Goal: Task Accomplishment & Management: Use online tool/utility

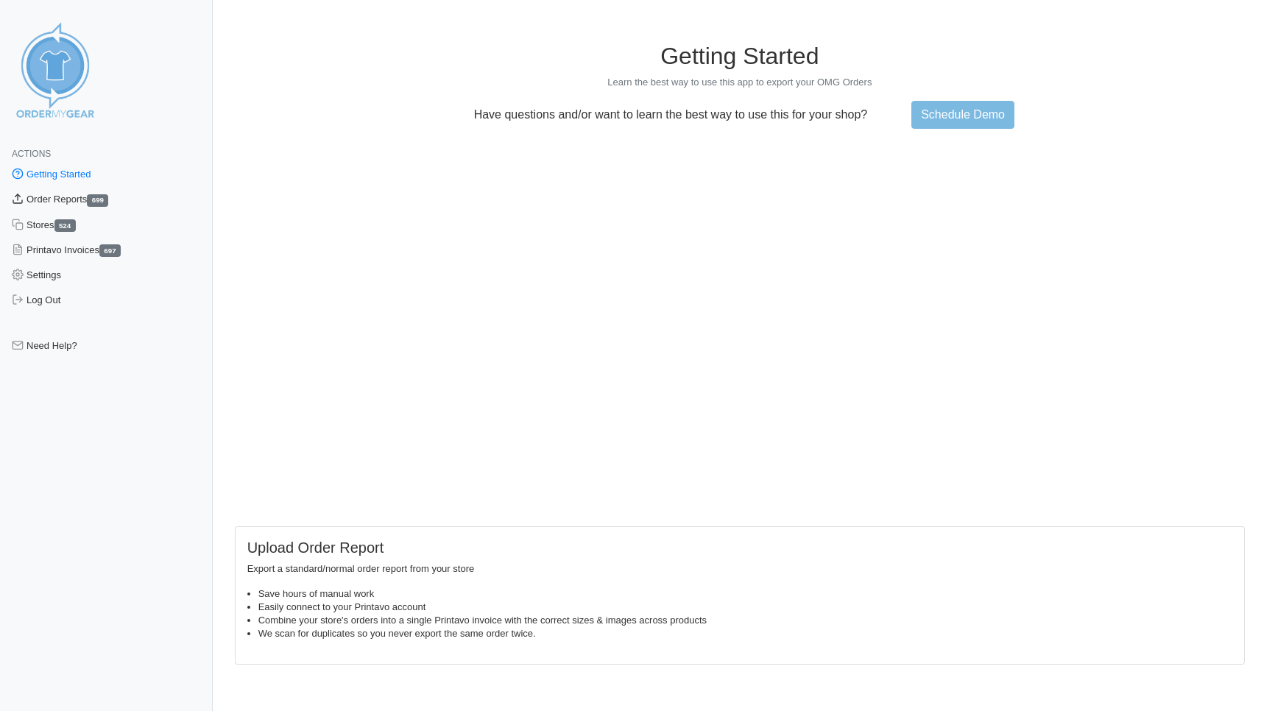
click at [81, 200] on link "Order Reports 699" at bounding box center [106, 199] width 213 height 25
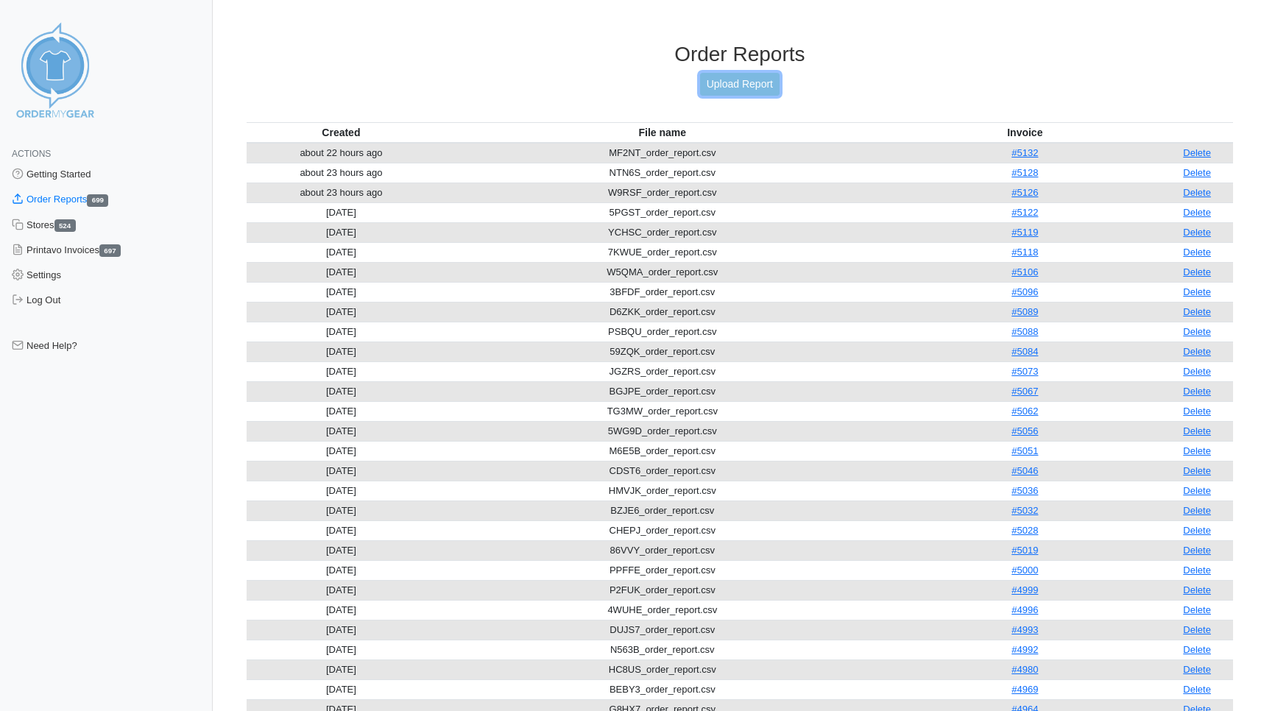
click at [732, 84] on link "Upload Report" at bounding box center [739, 84] width 79 height 23
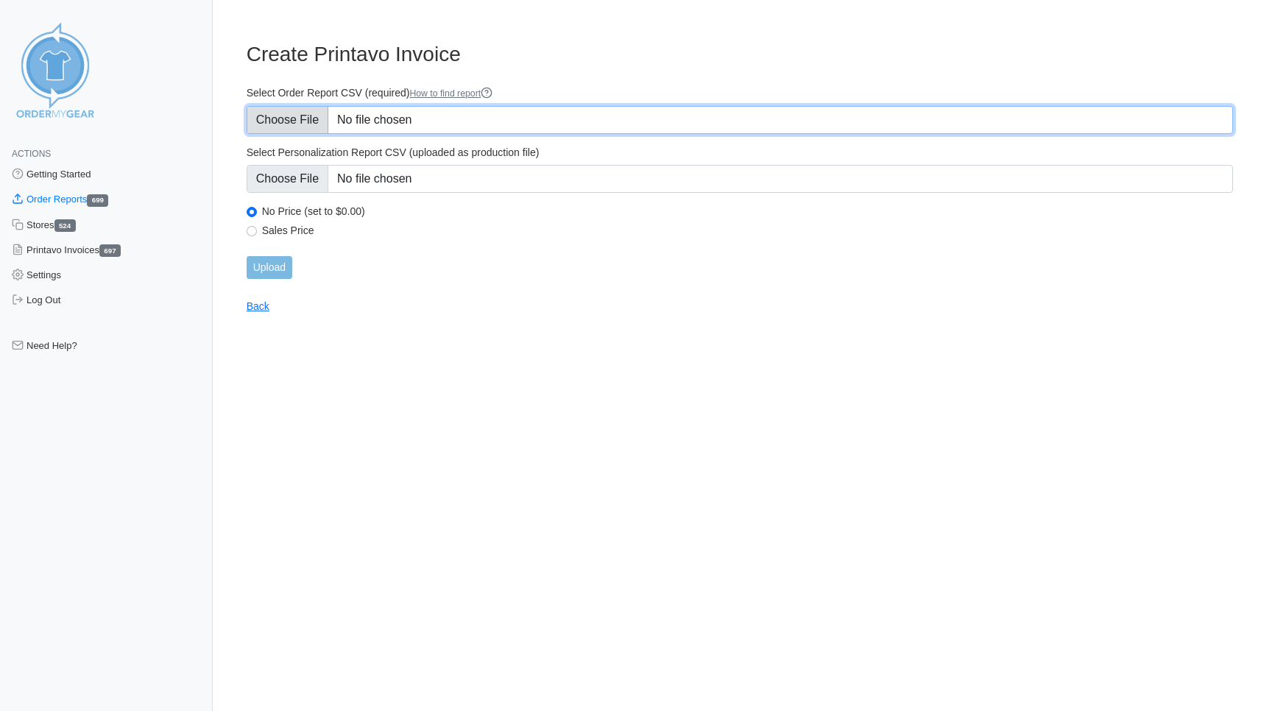
click at [294, 122] on input "Select Order Report CSV (required) How to find report" at bounding box center [740, 120] width 986 height 28
type input "C:\fakepath\7D3TN_order_report.csv"
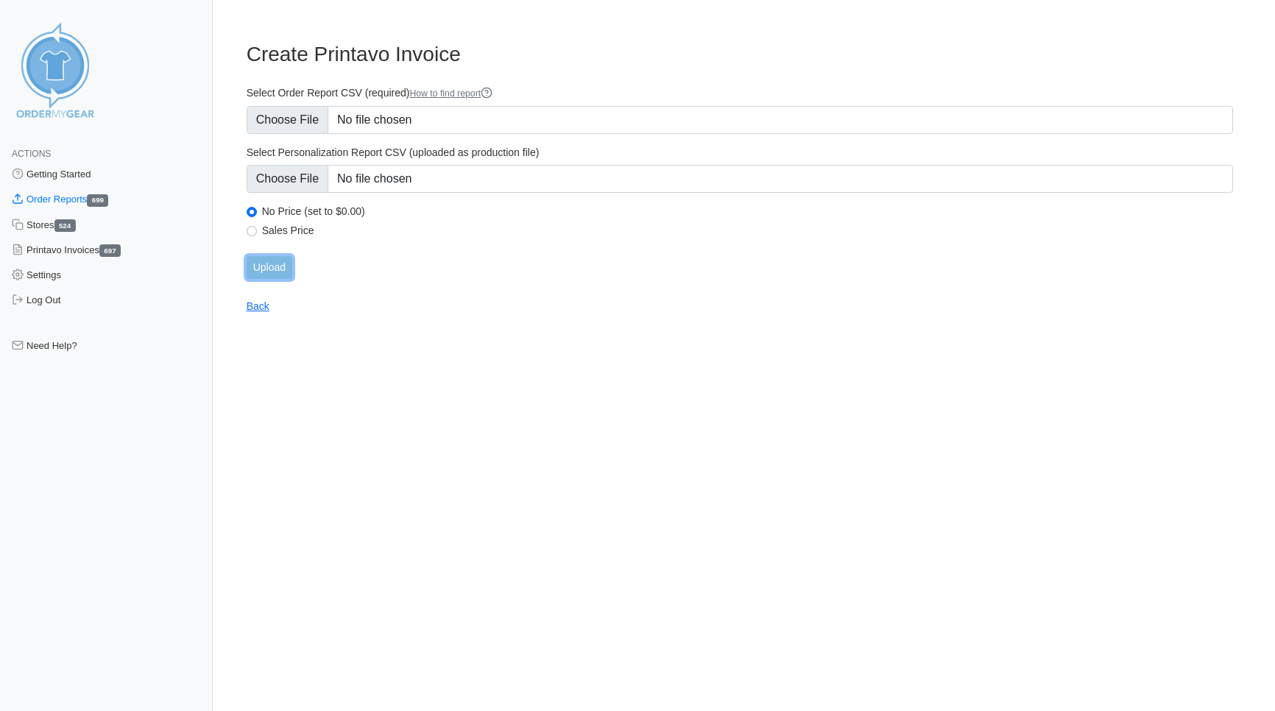
click at [272, 269] on input "Upload" at bounding box center [270, 267] width 46 height 23
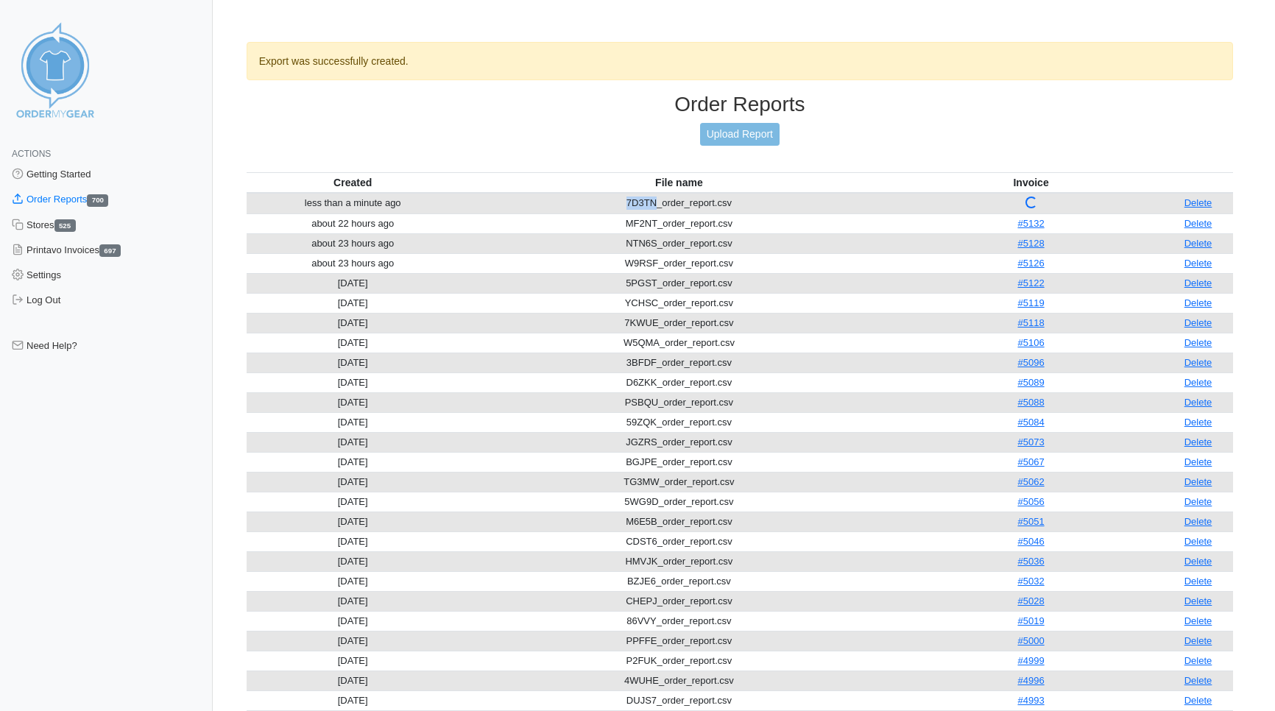
drag, startPoint x: 652, startPoint y: 176, endPoint x: 622, endPoint y: 176, distance: 30.2
click at [622, 193] on td "7D3TN_order_report.csv" at bounding box center [678, 203] width 439 height 21
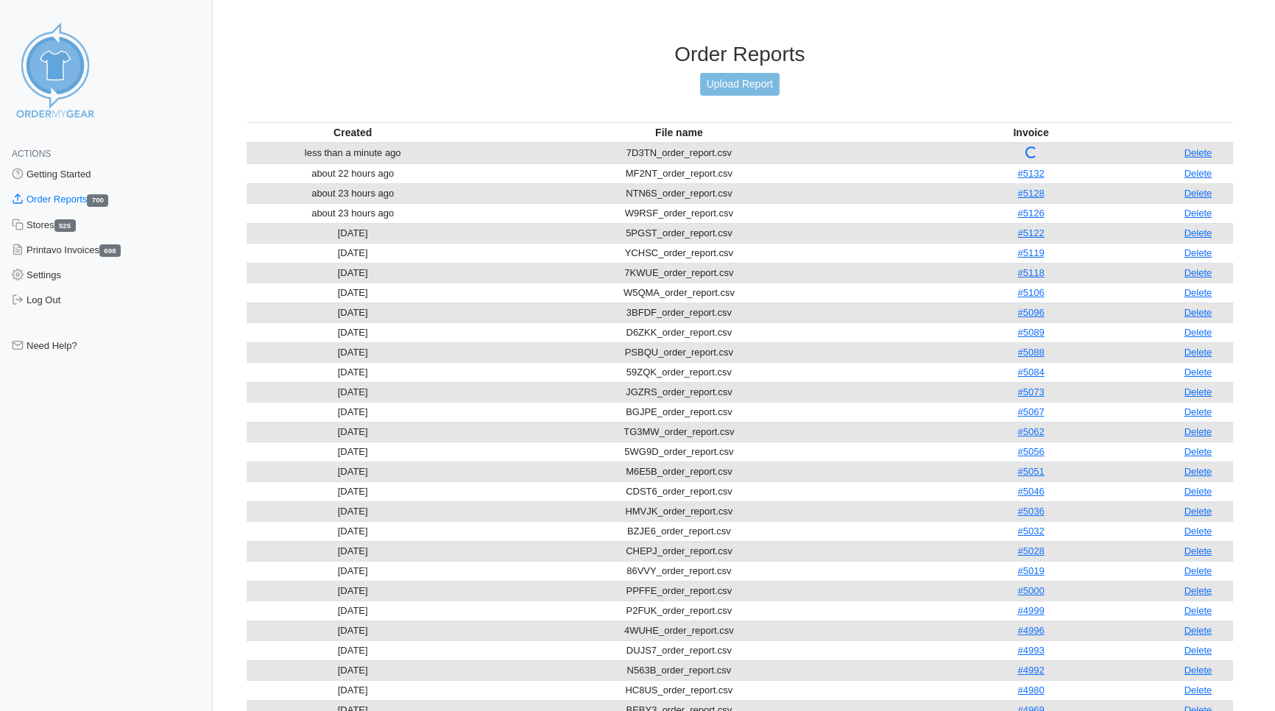
click at [634, 143] on td "7D3TN_order_report.csv" at bounding box center [678, 153] width 439 height 21
drag, startPoint x: 624, startPoint y: 127, endPoint x: 656, endPoint y: 127, distance: 31.6
click at [656, 143] on td "7D3TN_order_report.csv" at bounding box center [678, 153] width 439 height 21
copy td "7D3TN"
